Goal: Ask a question

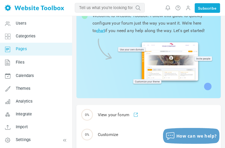
scroll to position [53, 0]
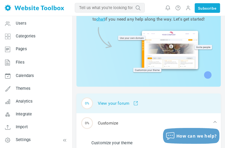
click at [102, 102] on div "0% View your forum" at bounding box center [148, 104] width 145 height 20
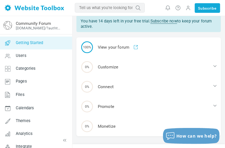
scroll to position [32, 0]
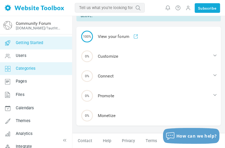
click at [24, 67] on span "Categories" at bounding box center [26, 68] width 20 height 5
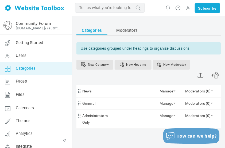
click at [95, 8] on input "text" at bounding box center [110, 8] width 70 height 10
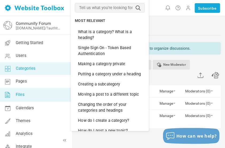
click at [28, 92] on link "Files" at bounding box center [36, 95] width 72 height 14
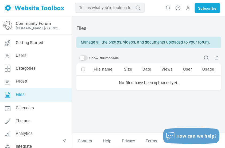
click at [100, 9] on input "text" at bounding box center [110, 8] width 70 height 10
type input "griefsupport"
click at [141, 7] on icon "submit" at bounding box center [137, 7] width 13 height 7
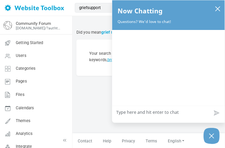
click at [100, 69] on table "Your search did not return any results. Please try different keywords, browse a…" at bounding box center [148, 58] width 145 height 36
click at [97, 41] on table "Your search did not return any results. Please try different keywords, browse a…" at bounding box center [148, 58] width 145 height 36
click at [103, 42] on table "Your search did not return any results. Please try different keywords, browse a…" at bounding box center [148, 58] width 145 height 36
click at [218, 7] on icon "close chatbox" at bounding box center [217, 8] width 5 height 5
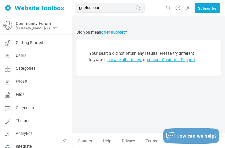
click at [123, 31] on b "grief support" at bounding box center [113, 32] width 24 height 5
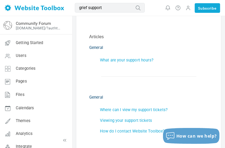
scroll to position [88, 0]
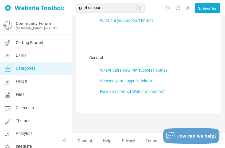
click at [35, 68] on span "Categories" at bounding box center [26, 68] width 20 height 5
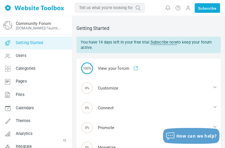
click at [153, 40] on link "Subscribe now" at bounding box center [163, 42] width 27 height 5
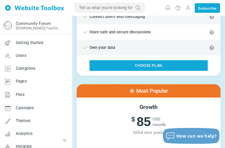
scroll to position [321, 0]
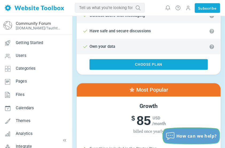
click at [202, 131] on button "How can we help?" at bounding box center [191, 136] width 57 height 16
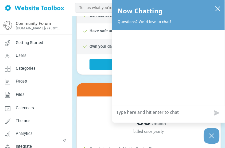
type textarea "i"
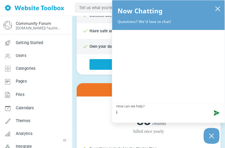
type textarea "i"
type textarea "I"
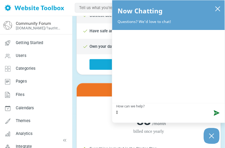
type textarea "I w"
type textarea "I we"
type textarea "I wen"
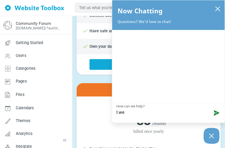
type textarea "I wen"
type textarea "I went"
type textarea "I wentb"
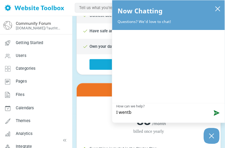
type textarea "I wentbt"
type textarea "I wentb"
type textarea "I went"
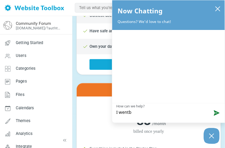
type textarea "I went"
type textarea "I wen"
type textarea "I we"
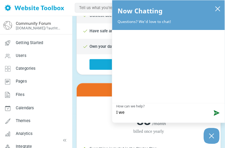
type textarea "I w"
type textarea "I"
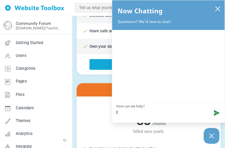
type textarea "I"
type textarea "I r"
type textarea "I re"
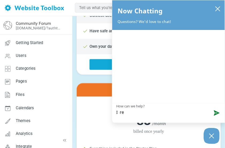
type textarea "I rea"
type textarea "I read"
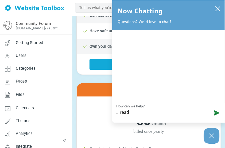
type textarea "I read"
type textarea "I read b"
type textarea "I read bl"
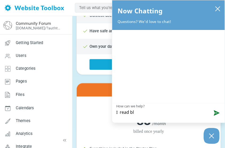
type textarea "I read blo"
type textarea "I read blog"
type textarea "I read blogs"
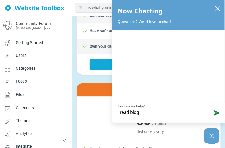
type textarea "I read blogs"
type textarea "I read blogs o"
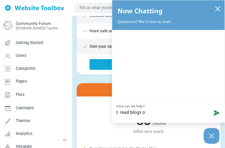
type textarea "I read blogs on"
type textarea "I read blogs on p"
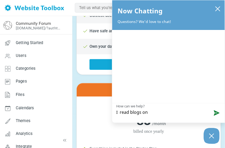
type textarea "I read blogs on p"
type textarea "I read blogs on pt"
type textarea "I read blogs on pte"
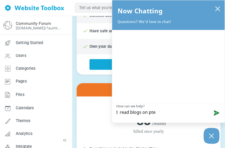
type textarea "I read blogs on pt"
type textarea "I read blogs on p"
type textarea "I read blogs on pe"
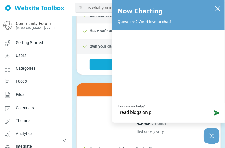
type textarea "I read blogs on pe"
type textarea "I read blogs on pet"
type textarea "I read blogs on petl"
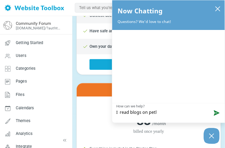
type textarea "I read blogs on petlo"
type textarea "I read blogs on petlos"
type textarea "I read blogs on petloss"
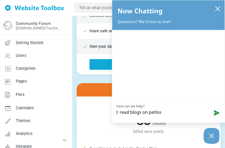
type textarea "I read blogs on petloss"
type textarea "I read blogs on petlossm"
type textarea "I read blogs on petlossme"
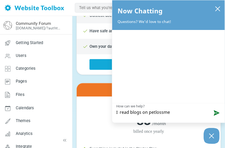
type textarea "I read blogs on petlossmes"
type textarea "I read blogs on petlossmess"
type textarea "I read blogs on petlossmessa"
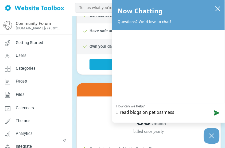
type textarea "I read blogs on petlossmessa"
type textarea "I read blogs on petlossmessag"
type textarea "I read blogs on petlossmessage"
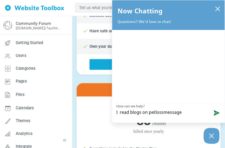
type textarea "I read blogs on petlossmessageb"
type textarea "I read blogs on petlossmessagebo"
type textarea "I read blogs on petlossmessageboa"
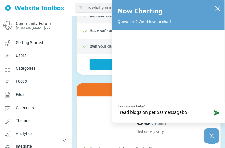
type textarea "I read blogs on petlossmessageboa"
type textarea "I read blogs on petlossmessageboar"
type textarea "I read blogs on petlossmessageboard"
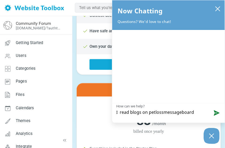
type textarea "I read blogs on petlossmessageboard"
type textarea "I read blogs on petlossmessageboard f"
type textarea "I read blogs on petlossmessageboard fo"
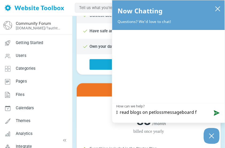
type textarea "I read blogs on petlossmessageboard fo"
type textarea "I read blogs on petlossmessageboard for"
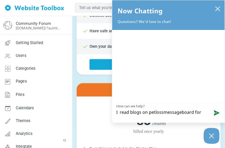
type textarea "I read blogs on petlossmessageboard for m"
type textarea "I read blogs on petlossmessageboard for ma"
type textarea "I read blogs on petlossmessageboard for man"
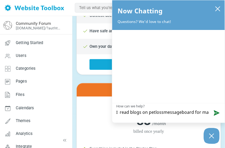
type textarea "I read blogs on petlossmessageboard for man"
type textarea "I read blogs on petlossmessageboard for many"
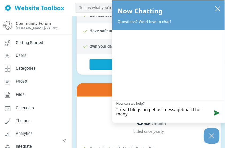
type textarea "I read blogs on petlossmessageboard for many"
type textarea "I read blogs on petlossmessageboard for many y"
type textarea "I read blogs on petlossmessageboard for many ye"
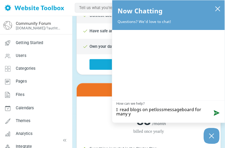
type textarea "I read blogs on petlossmessageboard for many ye"
type textarea "I read blogs on petlossmessageboard for many yea"
type textarea "I read blogs on petlossmessageboard for many year"
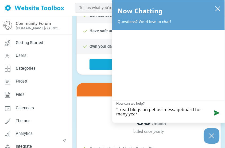
type textarea "I read blogs on petlossmessageboard for many years"
type textarea "I read blogs on petlossmessageboard for many years ."
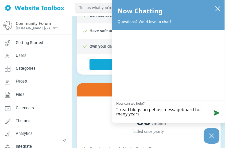
type textarea "I read blogs on petlossmessageboard for many years ."
type textarea "I read blogs on petlossmessageboard for many years . S"
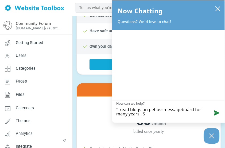
type textarea "I read blogs on petlossmessageboard for many years . Su"
type textarea "I read blogs on petlossmessageboard for many years . Sud"
type textarea "I read blogs on petlossmessageboard for many years . Sudd"
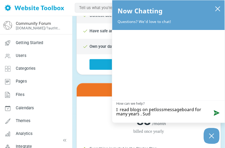
type textarea "I read blogs on petlossmessageboard for many years . Sudd"
type textarea "I read blogs on petlossmessageboard for many years . Sudde"
type textarea "I read blogs on petlossmessageboard for many years . Sudden"
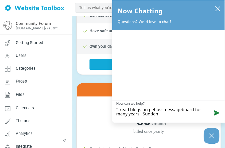
type textarea "I read blogs on petlossmessageboard for many years . Suddenl"
type textarea "I read blogs on petlossmessageboard for many years . Suddenly"
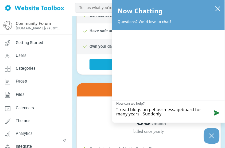
type textarea "I read blogs on petlossmessageboard for many years . Suddenly"
type textarea "I read blogs on petlossmessageboard for many years . Suddenly i"
type textarea "I read blogs on petlossmessageboard for many years . Suddenly it"
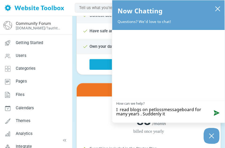
type textarea "I read blogs on petlossmessageboard for many years . Suddenly it"
type textarea "I read blogs on petlossmessageboard for many years . Suddenly it w"
type textarea "I read blogs on petlossmessageboard for many years . Suddenly it wa"
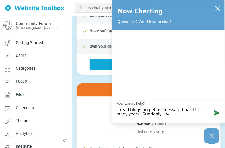
type textarea "I read blogs on petlossmessageboard for many years . Suddenly it wa"
type textarea "I read blogs on petlossmessageboard for many years . Suddenly it was"
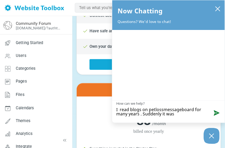
type textarea "I read blogs on petlossmessageboard for many years . Suddenly it was d"
type textarea "I read blogs on petlossmessageboard for many years . Suddenly it was di"
type textarea "I read blogs on petlossmessageboard for many years . Suddenly it was dis"
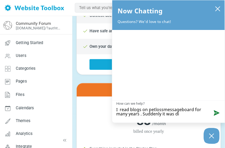
type textarea "I read blogs on petlossmessageboard for many years . Suddenly it was dis"
type textarea "I read blogs on petlossmessageboard for many years . Suddenly it was disa"
type textarea "I read blogs on petlossmessageboard for many years . Suddenly it was disab"
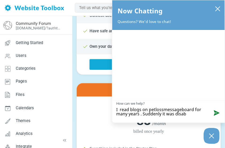
type textarea "I read blogs on petlossmessageboard for many years . Suddenly it was disabl"
type textarea "I read blogs on petlossmessageboard for many years . Suddenly it was disable"
type textarea "I read blogs on petlossmessageboard for many years . Suddenly it was disabled"
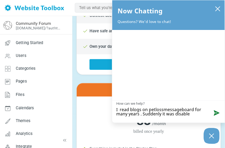
type textarea "I read blogs on petlossmessageboard for many years . Suddenly it was disabled"
type textarea "I read blogs on petlossmessageboard for many years . Suddenly it was disabled."
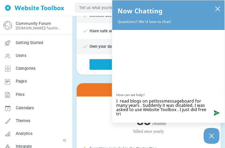
scroll to position [0, 0]
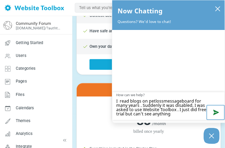
click at [217, 112] on button "Send message" at bounding box center [216, 112] width 18 height 15
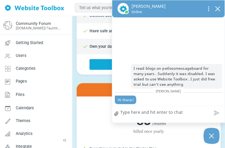
click at [159, 112] on textarea "How can we help?" at bounding box center [168, 113] width 112 height 14
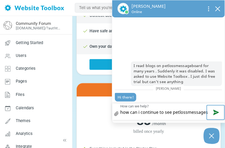
click at [218, 111] on button "Send message" at bounding box center [216, 112] width 18 height 15
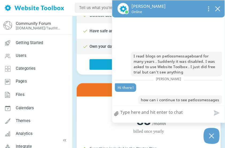
click at [172, 112] on textarea "How can we help?" at bounding box center [168, 113] width 112 height 14
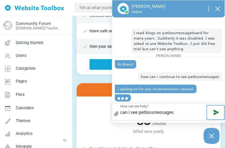
click at [216, 110] on button "Send message" at bounding box center [216, 112] width 18 height 15
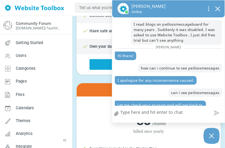
scroll to position [10, 0]
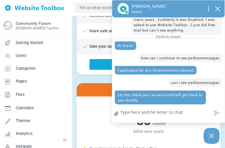
click at [140, 113] on textarea "How can we help?" at bounding box center [168, 113] width 112 height 14
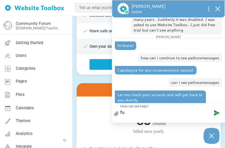
scroll to position [13, 0]
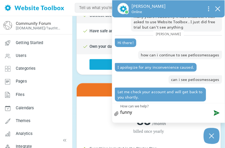
click at [181, 115] on textarea "funny" at bounding box center [168, 111] width 112 height 17
click at [215, 112] on button "Send message" at bounding box center [216, 112] width 18 height 15
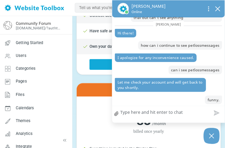
scroll to position [22, 0]
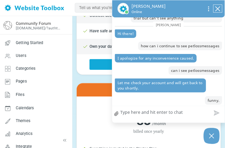
click at [216, 7] on icon "close chatbox" at bounding box center [217, 8] width 5 height 5
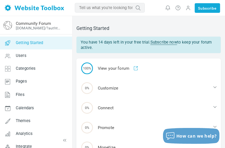
scroll to position [4, 0]
